Goal: Complete application form

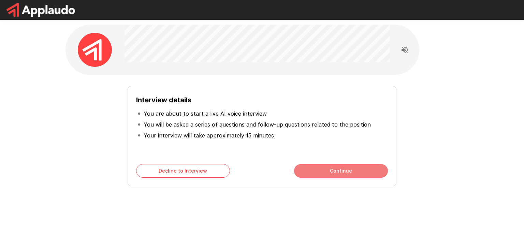
click at [314, 167] on button "Continue" at bounding box center [341, 171] width 94 height 14
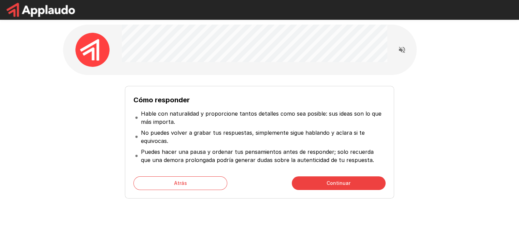
click at [307, 181] on button "Continuar" at bounding box center [339, 183] width 94 height 14
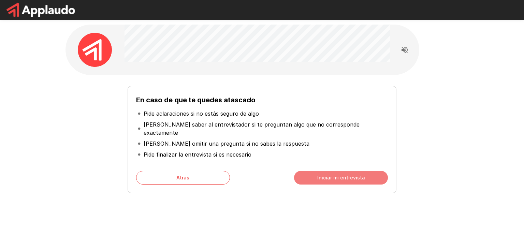
click at [321, 175] on font "Iniciar mi entrevista" at bounding box center [341, 178] width 48 height 6
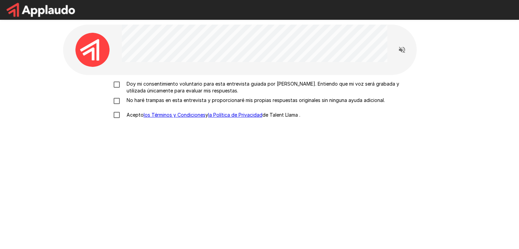
click at [127, 85] on font "Doy mi consentimiento voluntario para esta entrevista guiada por [PERSON_NAME].…" at bounding box center [263, 87] width 273 height 13
click at [128, 95] on div "Doy mi consentimiento voluntario para esta entrevista guiada por [PERSON_NAME].…" at bounding box center [260, 102] width 388 height 42
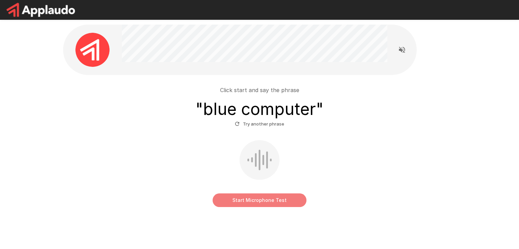
click at [272, 200] on button "Start Microphone Test" at bounding box center [260, 201] width 94 height 14
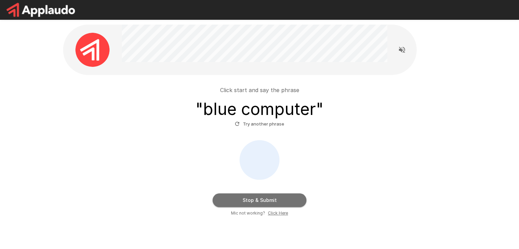
click at [283, 198] on button "Stop & Submit" at bounding box center [260, 201] width 94 height 14
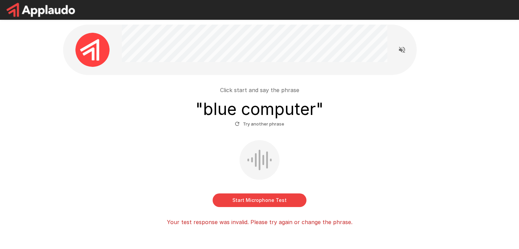
click at [283, 202] on button "Start Microphone Test" at bounding box center [260, 201] width 94 height 14
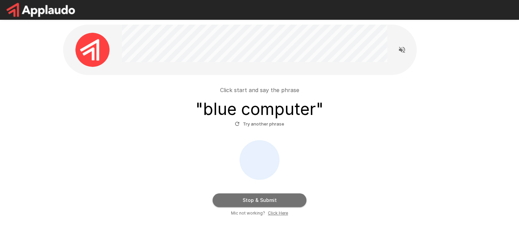
click at [280, 198] on button "Stop & Submit" at bounding box center [260, 201] width 94 height 14
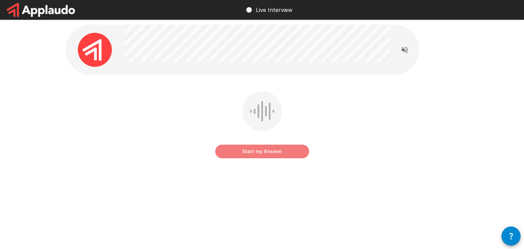
click at [283, 154] on button "Start my Answer" at bounding box center [262, 152] width 94 height 14
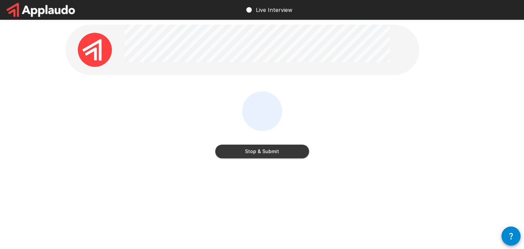
click at [289, 150] on button "Stop & Submit" at bounding box center [262, 152] width 94 height 14
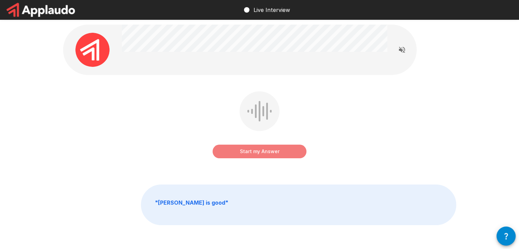
click at [278, 149] on button "Start my Answer" at bounding box center [260, 152] width 94 height 14
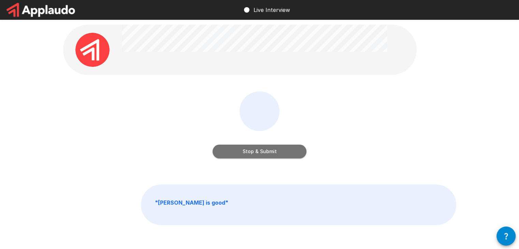
click at [257, 149] on button "Stop & Submit" at bounding box center [260, 152] width 94 height 14
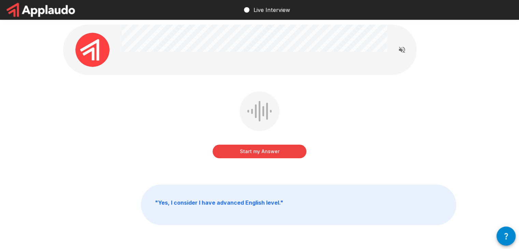
click at [253, 152] on button "Start my Answer" at bounding box center [260, 152] width 94 height 14
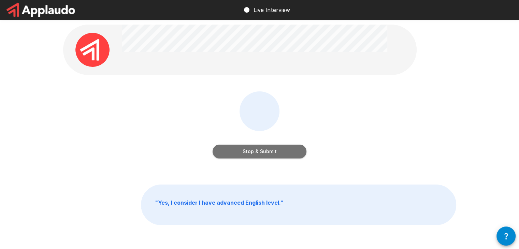
click at [274, 152] on button "Stop & Submit" at bounding box center [260, 152] width 94 height 14
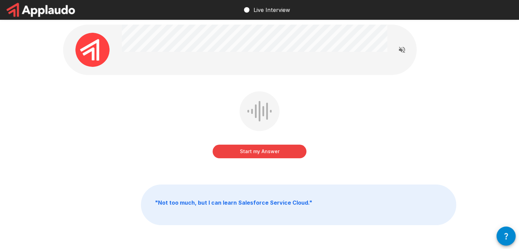
click at [253, 147] on button "Start my Answer" at bounding box center [260, 152] width 94 height 14
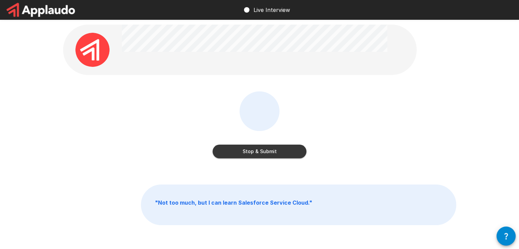
click at [263, 152] on button "Stop & Submit" at bounding box center [260, 152] width 94 height 14
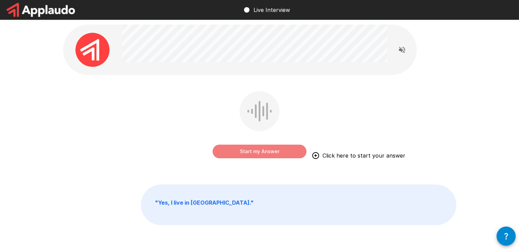
click at [270, 151] on button "Start my Answer" at bounding box center [260, 152] width 94 height 14
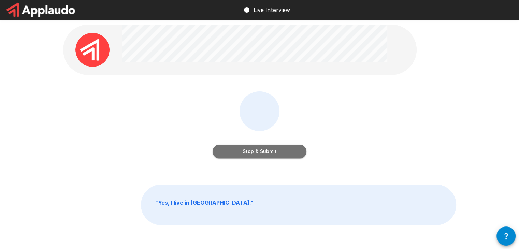
click at [258, 149] on button "Stop & Submit" at bounding box center [260, 152] width 94 height 14
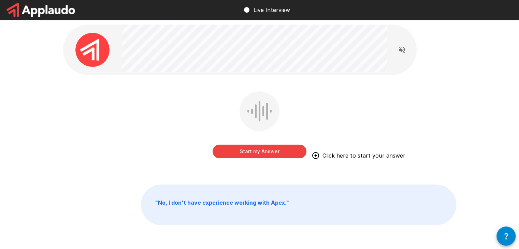
click at [259, 152] on button "Start my Answer" at bounding box center [260, 152] width 94 height 14
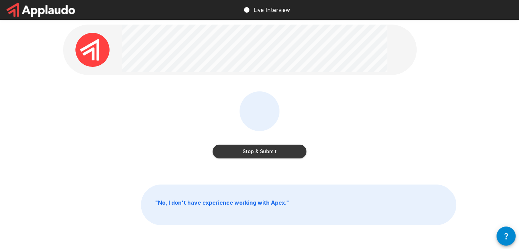
click at [254, 149] on button "Stop & Submit" at bounding box center [260, 152] width 94 height 14
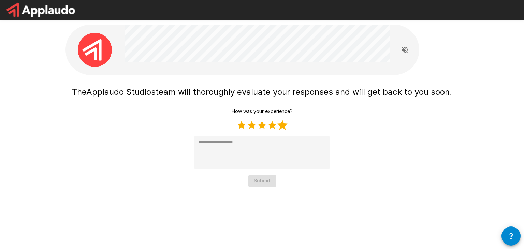
click at [283, 125] on label "5 Stars" at bounding box center [282, 125] width 10 height 10
type textarea "*"
click at [268, 179] on button "Submit" at bounding box center [262, 181] width 28 height 13
